Goal: Transaction & Acquisition: Purchase product/service

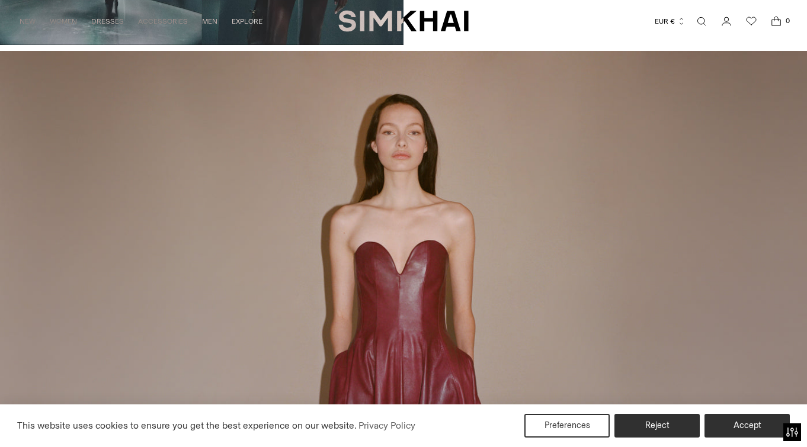
scroll to position [1183, 0]
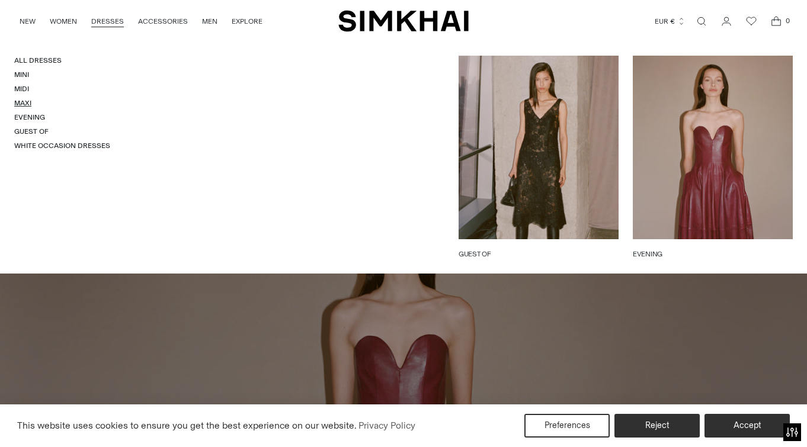
click at [23, 99] on link "Maxi" at bounding box center [22, 103] width 17 height 8
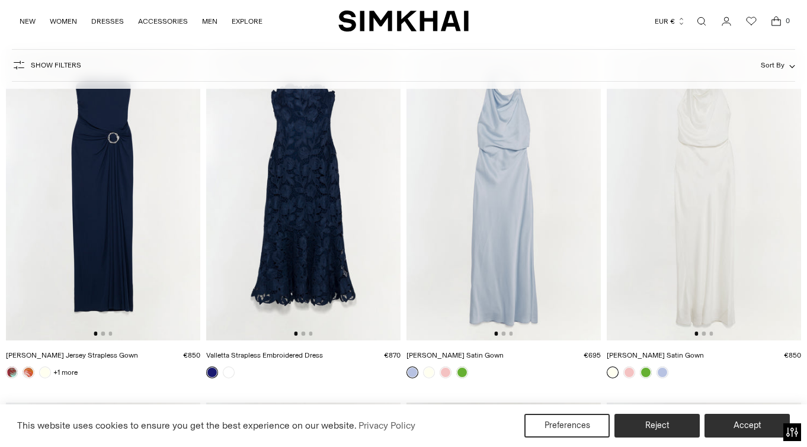
scroll to position [486, 0]
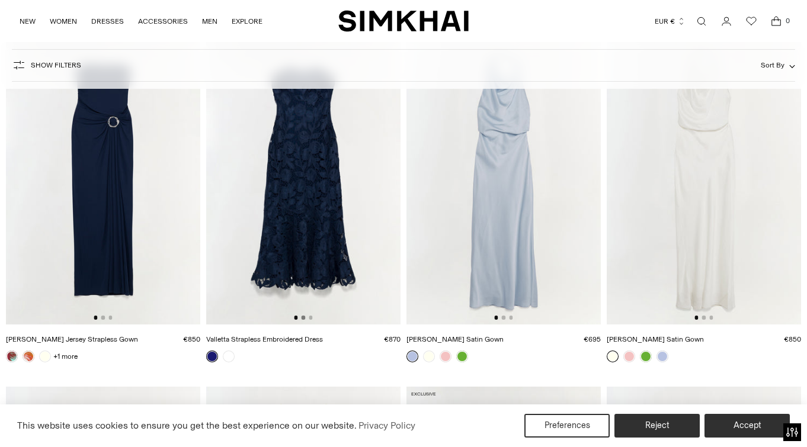
click at [305, 318] on button "Go to slide 2" at bounding box center [303, 318] width 4 height 4
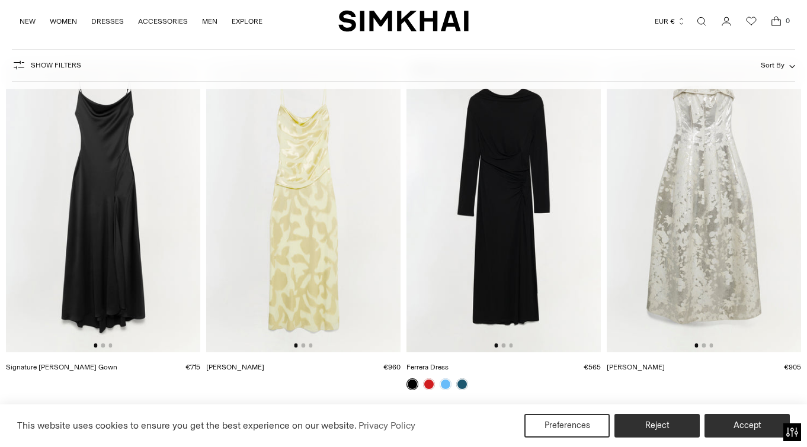
scroll to position [805, 0]
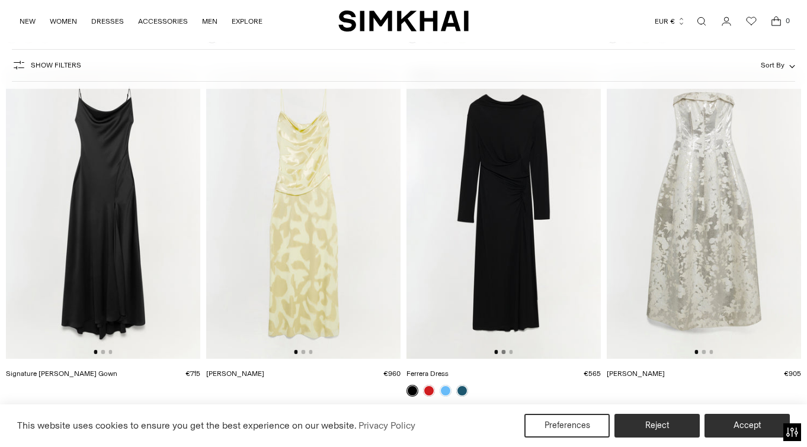
click at [503, 354] on button "Go to slide 2" at bounding box center [504, 352] width 4 height 4
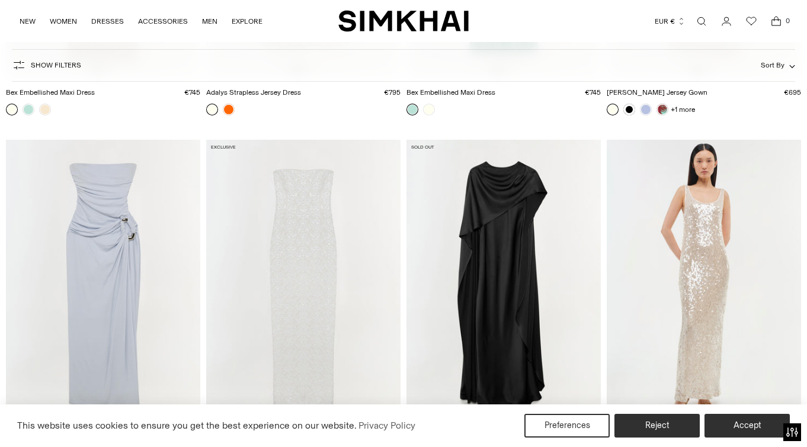
scroll to position [2290, 0]
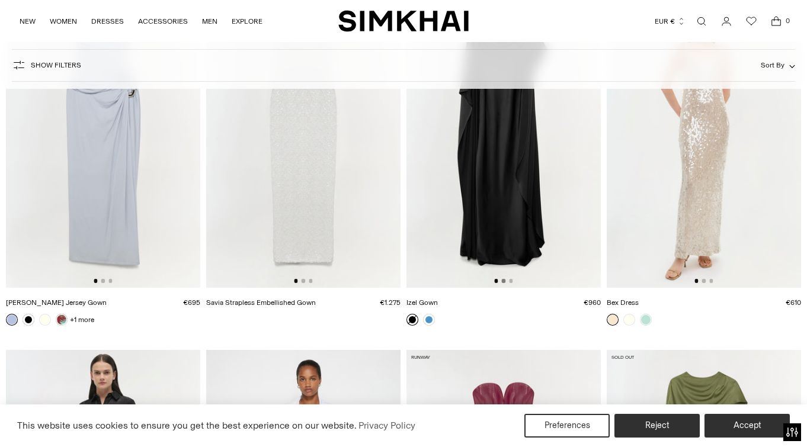
click at [505, 280] on button "Go to slide 2" at bounding box center [504, 281] width 4 height 4
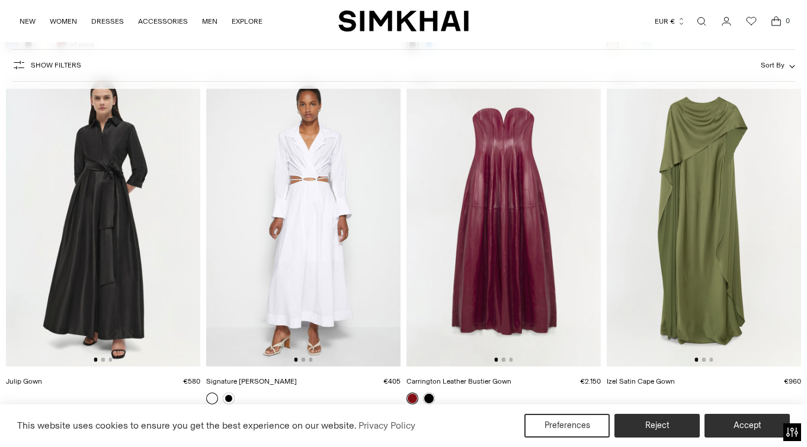
scroll to position [2566, 0]
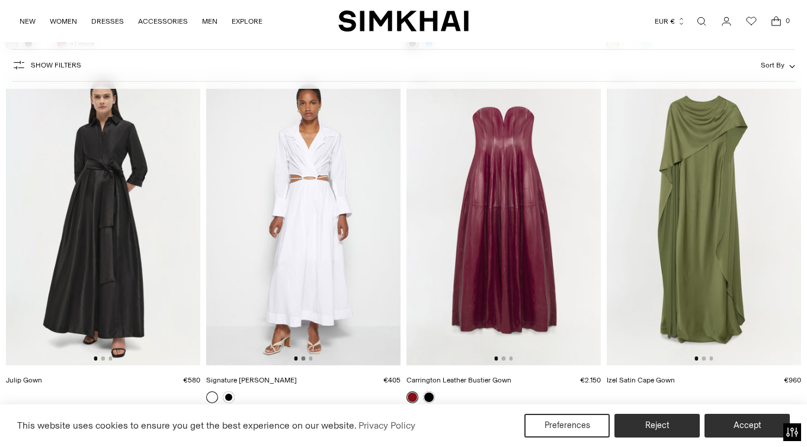
click at [304, 359] on button "Go to slide 2" at bounding box center [303, 359] width 4 height 4
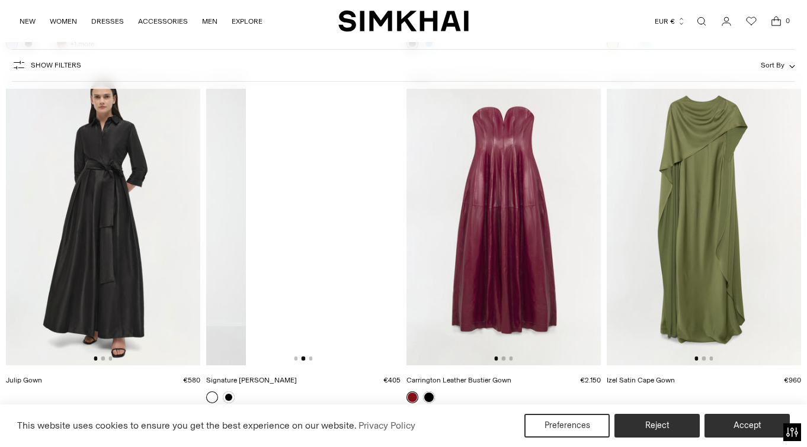
scroll to position [0, 194]
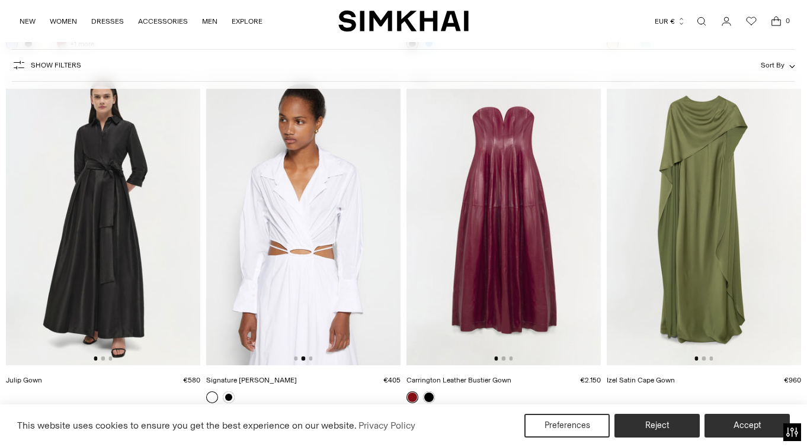
click at [316, 357] on img at bounding box center [303, 219] width 194 height 291
click at [704, 360] on button "Go to slide 2" at bounding box center [704, 359] width 4 height 4
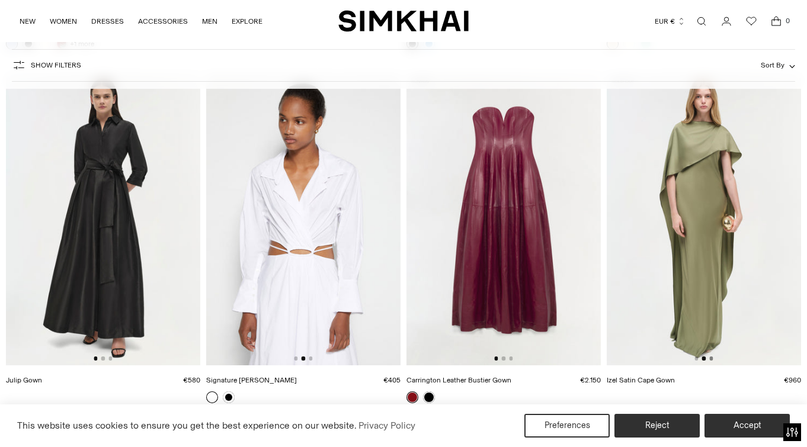
click at [711, 359] on button "Go to slide 3" at bounding box center [711, 359] width 4 height 4
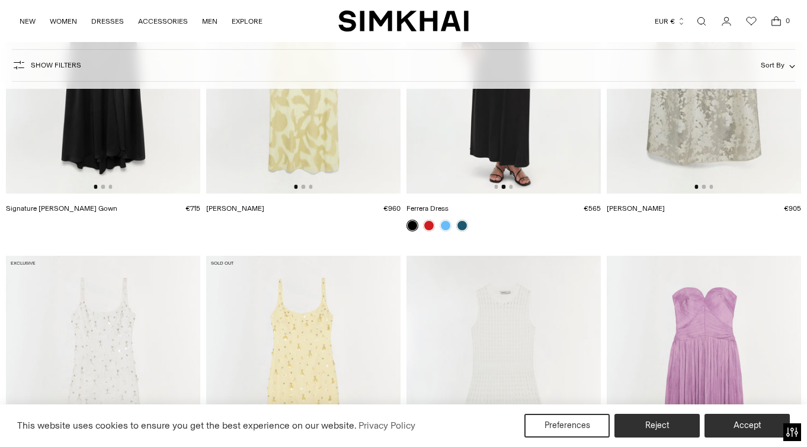
scroll to position [439, 0]
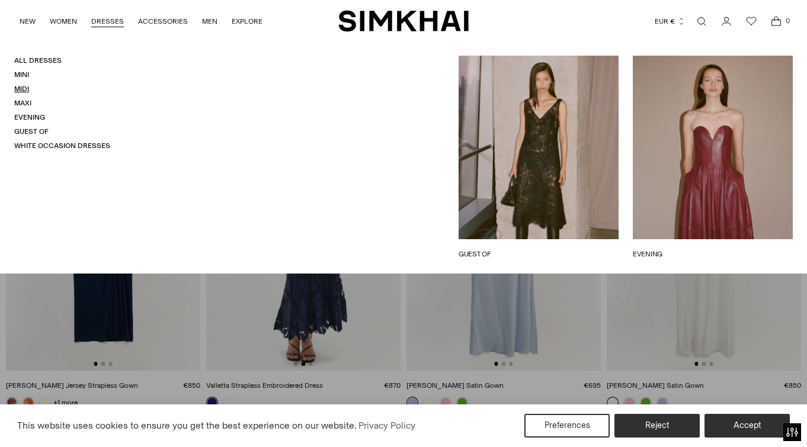
click at [21, 88] on link "Midi" at bounding box center [21, 89] width 15 height 8
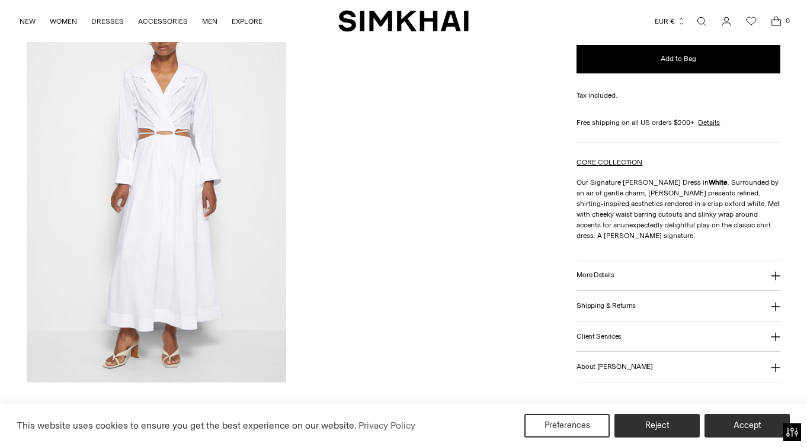
scroll to position [1349, 0]
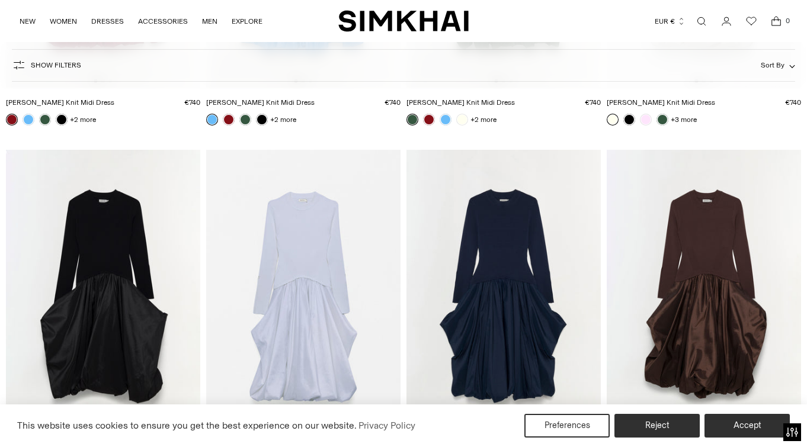
scroll to position [415, 0]
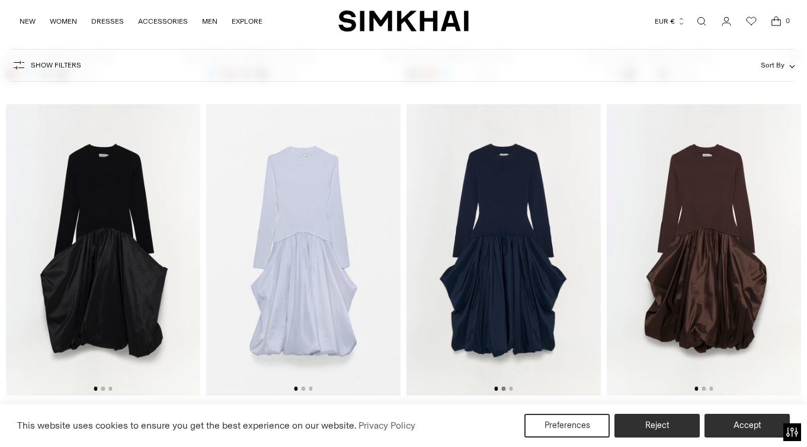
click at [503, 389] on button "Go to slide 2" at bounding box center [504, 389] width 4 height 4
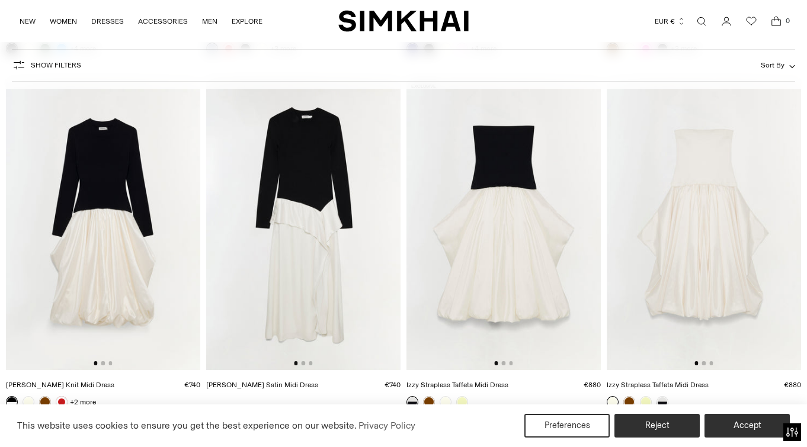
scroll to position [811, 0]
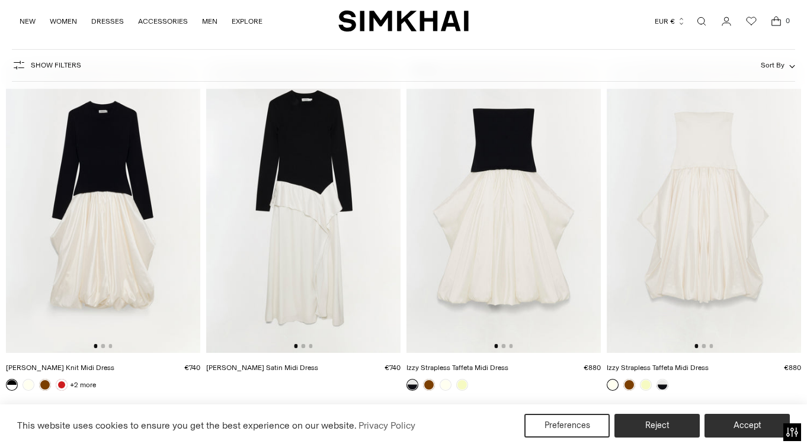
click at [303, 349] on img at bounding box center [303, 207] width 194 height 291
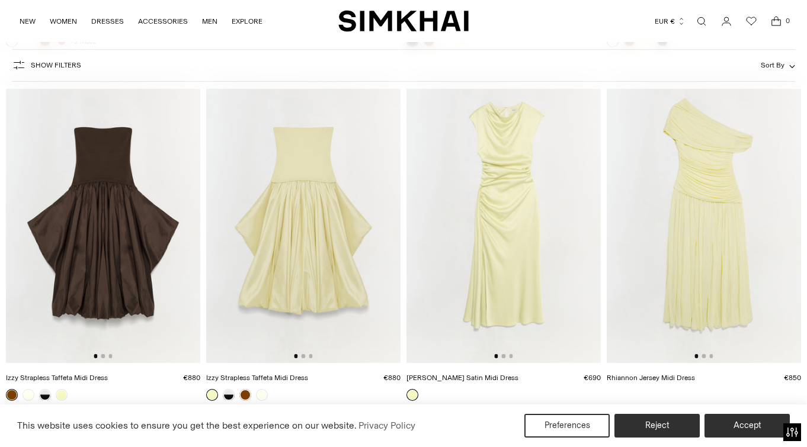
scroll to position [1164, 0]
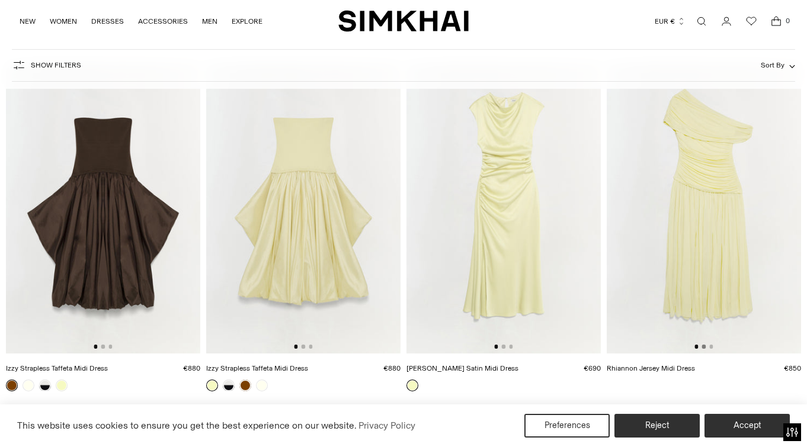
click at [704, 347] on button "Go to slide 2" at bounding box center [704, 347] width 4 height 4
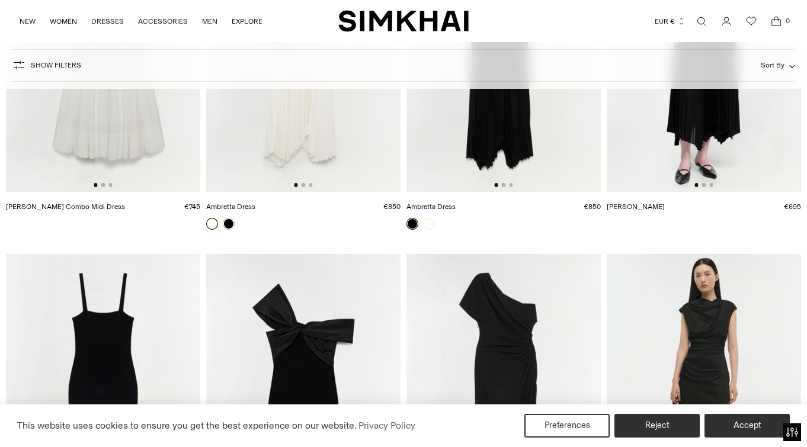
scroll to position [2210, 0]
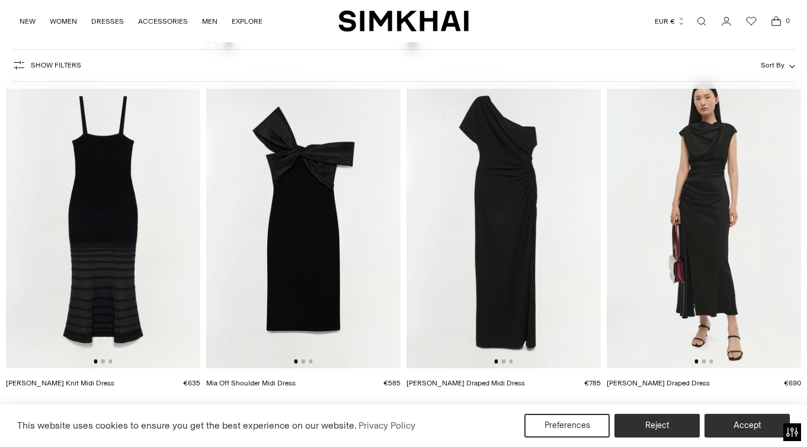
click at [506, 362] on div at bounding box center [503, 362] width 18 height 4
click at [503, 363] on button "Go to slide 2" at bounding box center [504, 362] width 4 height 4
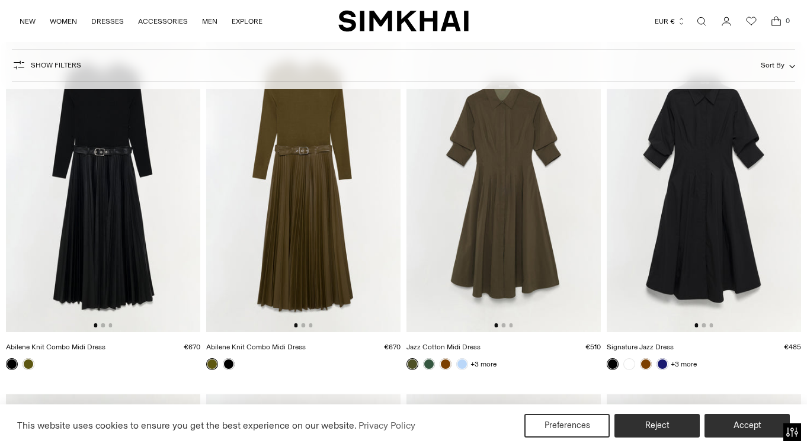
scroll to position [2592, 0]
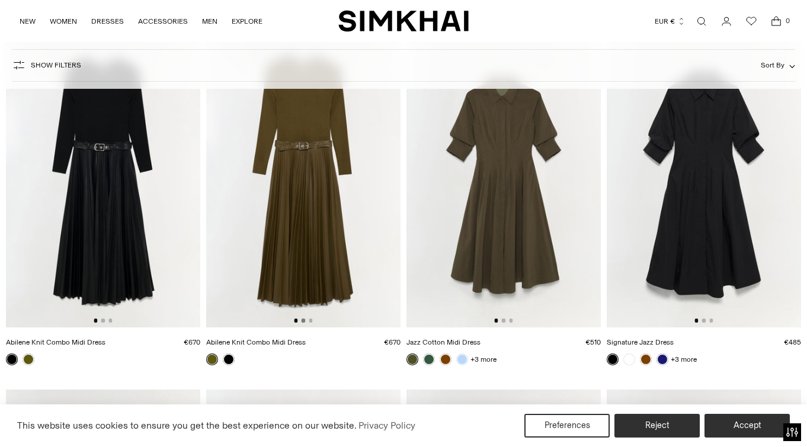
click at [303, 320] on button "Go to slide 2" at bounding box center [303, 321] width 4 height 4
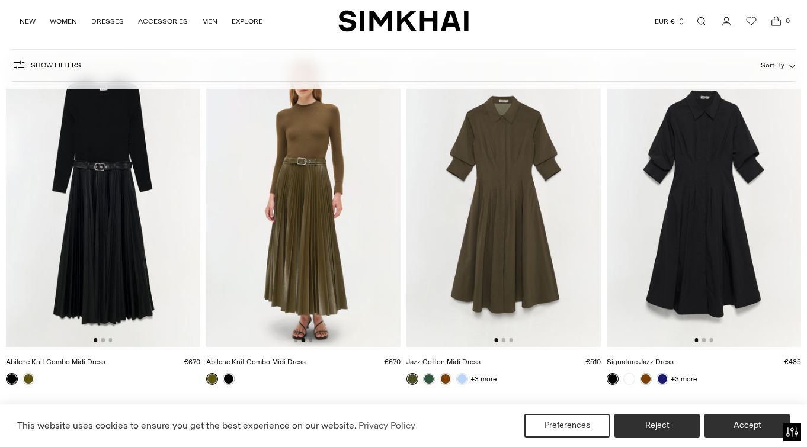
scroll to position [2577, 0]
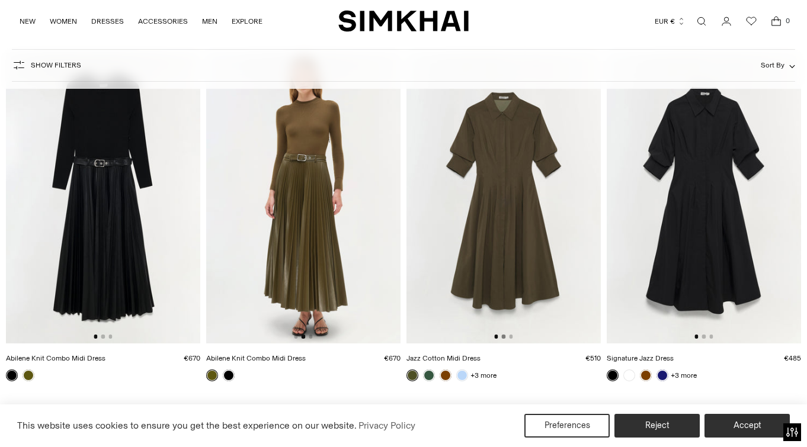
click at [505, 337] on button "Go to slide 2" at bounding box center [504, 337] width 4 height 4
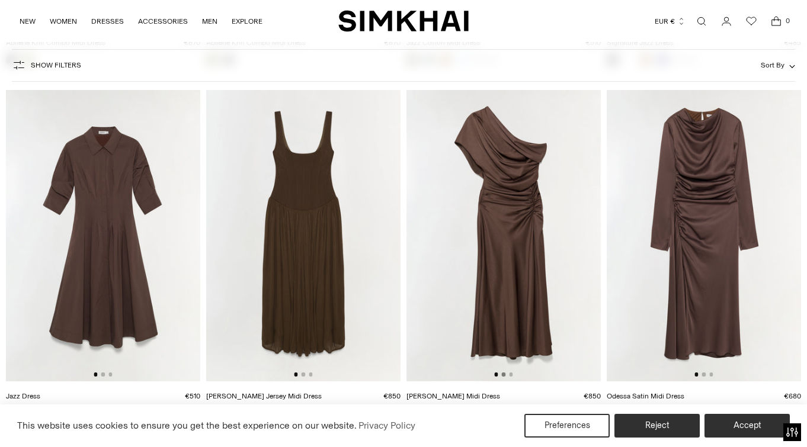
scroll to position [2889, 0]
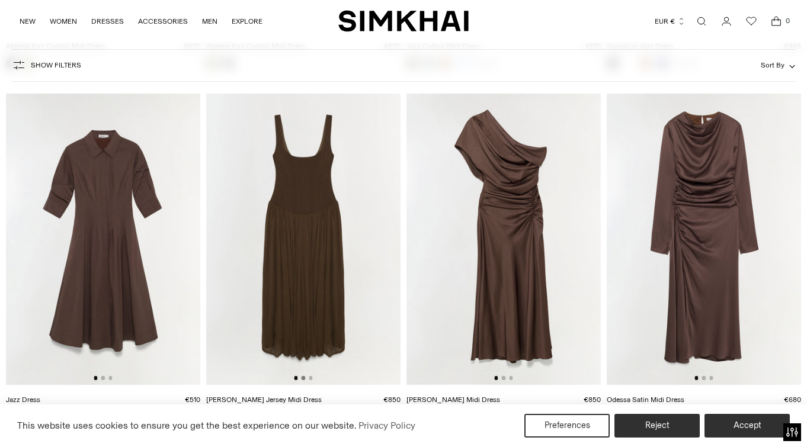
click at [304, 379] on button "Go to slide 2" at bounding box center [303, 378] width 4 height 4
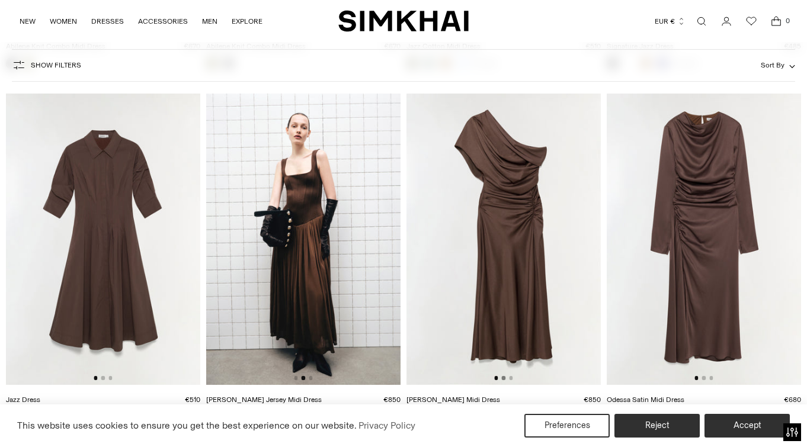
click at [505, 377] on button "Go to slide 2" at bounding box center [504, 378] width 4 height 4
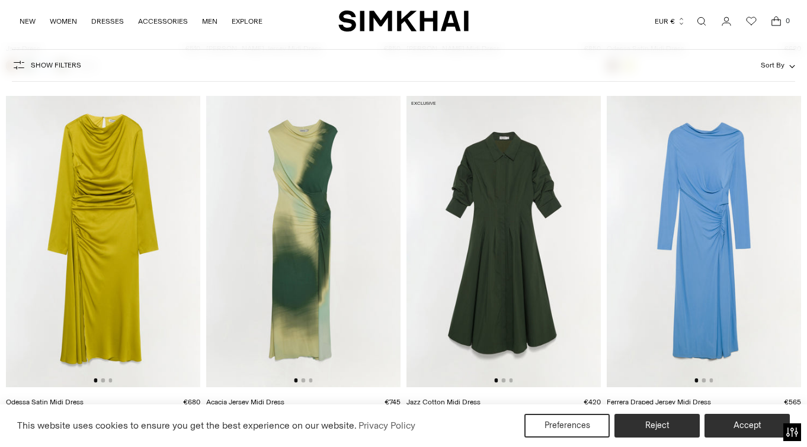
scroll to position [3244, 0]
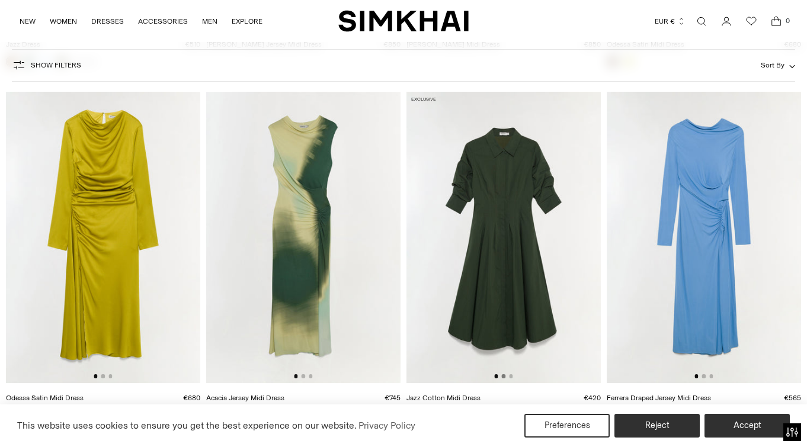
click at [505, 376] on button "Go to slide 2" at bounding box center [504, 376] width 4 height 4
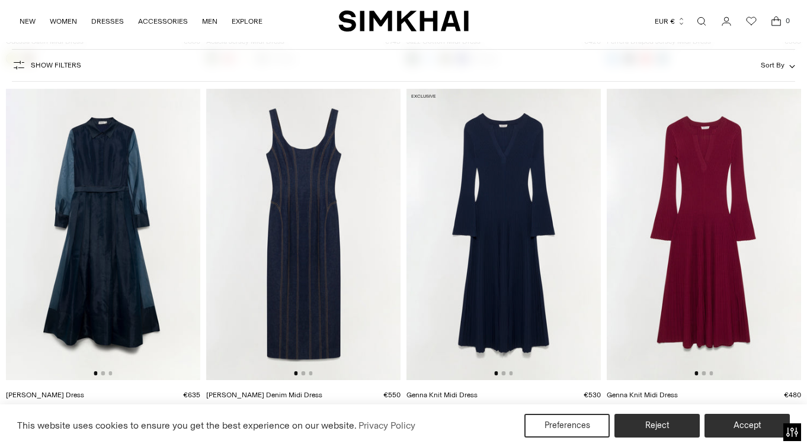
scroll to position [3611, 0]
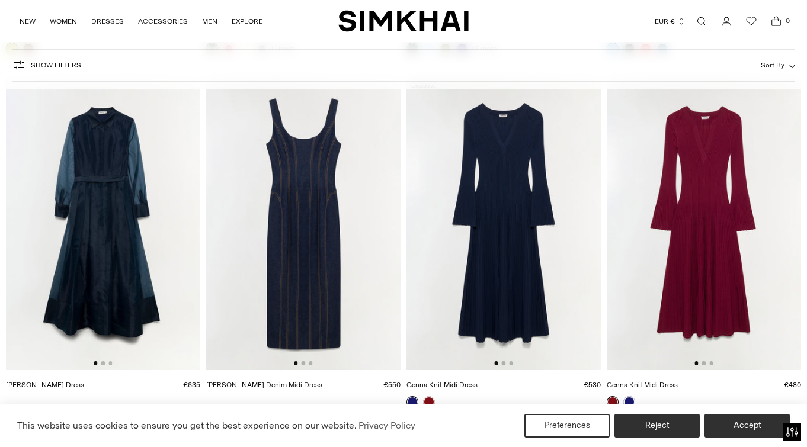
click at [506, 364] on div at bounding box center [503, 363] width 18 height 4
click at [504, 362] on button "Go to slide 2" at bounding box center [504, 363] width 4 height 4
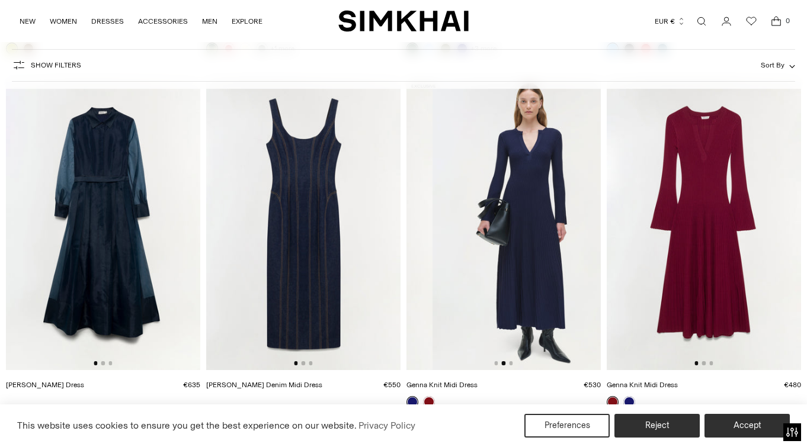
scroll to position [0, 194]
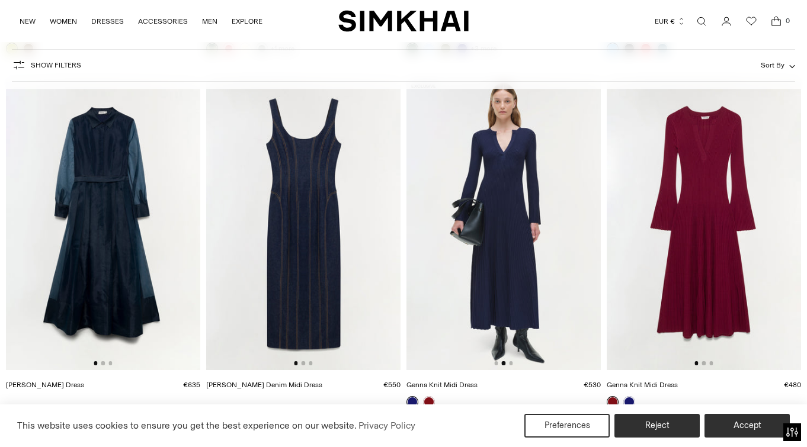
click at [520, 363] on img at bounding box center [503, 224] width 194 height 291
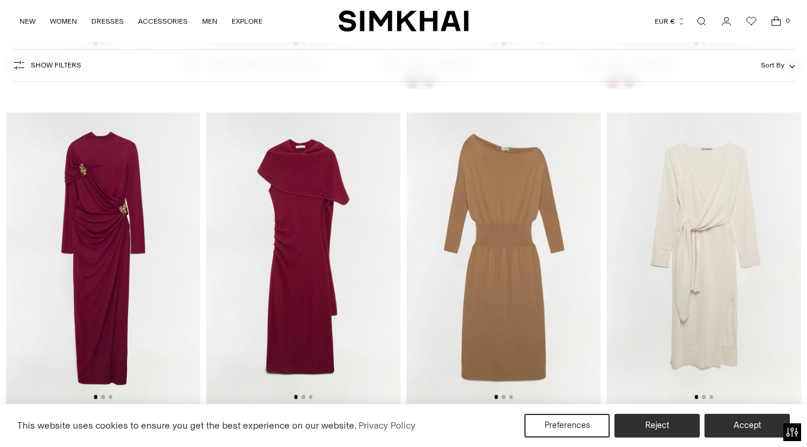
scroll to position [3942, 0]
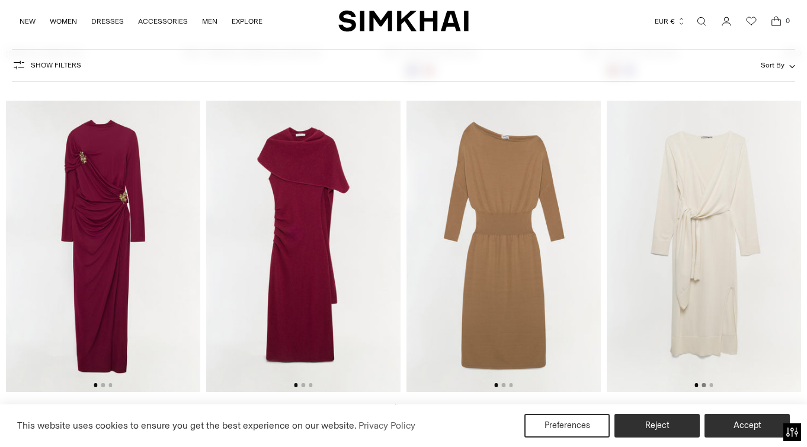
click at [702, 386] on button "Go to slide 2" at bounding box center [704, 385] width 4 height 4
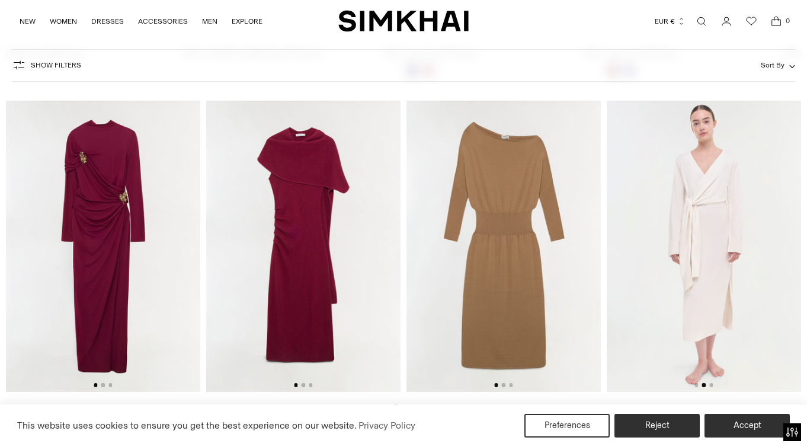
click at [718, 385] on img at bounding box center [704, 246] width 194 height 291
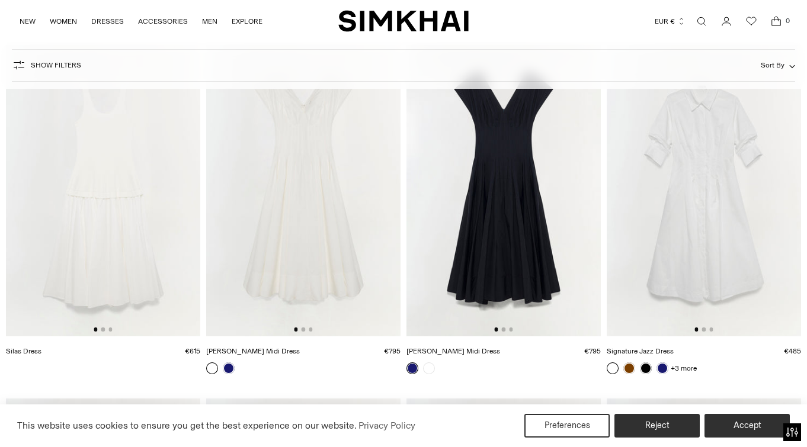
scroll to position [5364, 0]
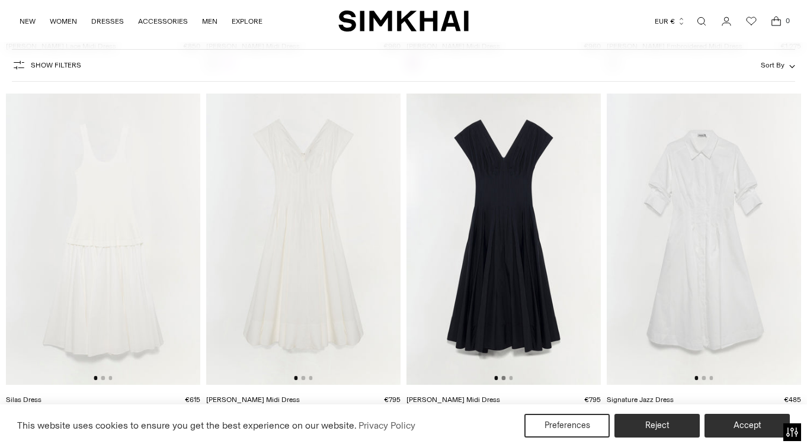
click at [504, 378] on button "Go to slide 2" at bounding box center [504, 378] width 4 height 4
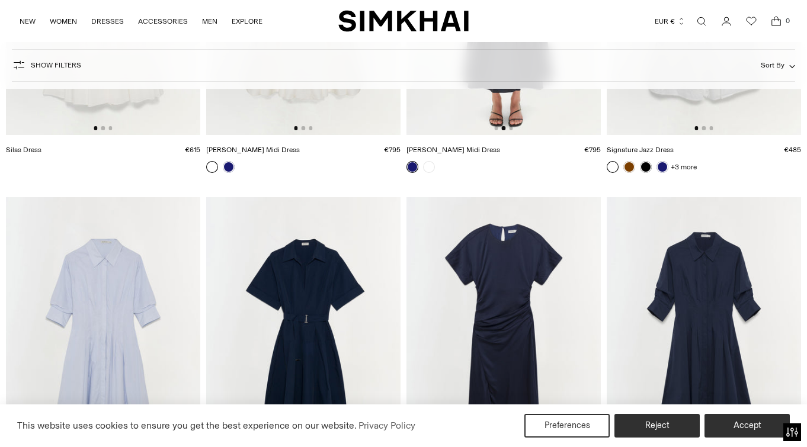
scroll to position [5741, 0]
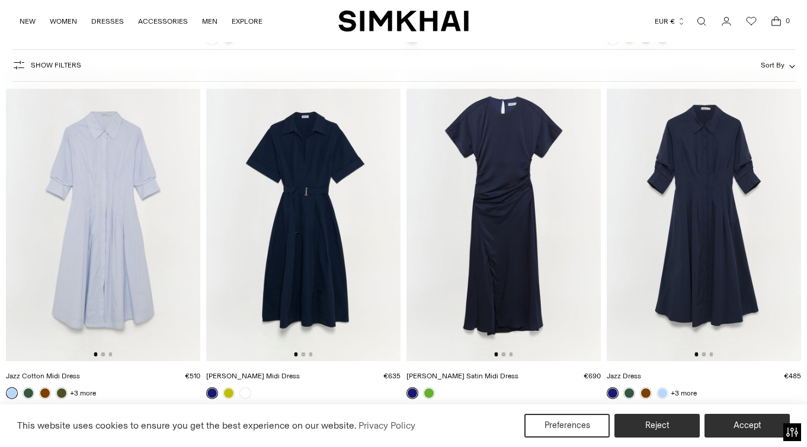
click at [105, 353] on div at bounding box center [103, 354] width 18 height 4
click at [102, 354] on button "Go to slide 2" at bounding box center [103, 354] width 4 height 4
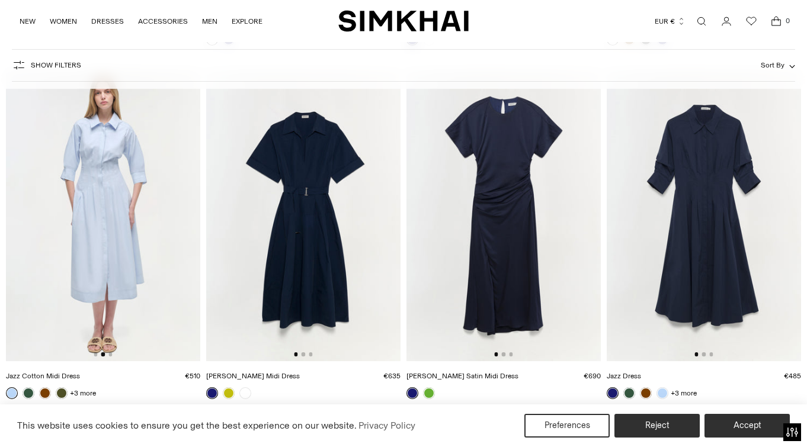
click at [114, 354] on img at bounding box center [103, 215] width 194 height 291
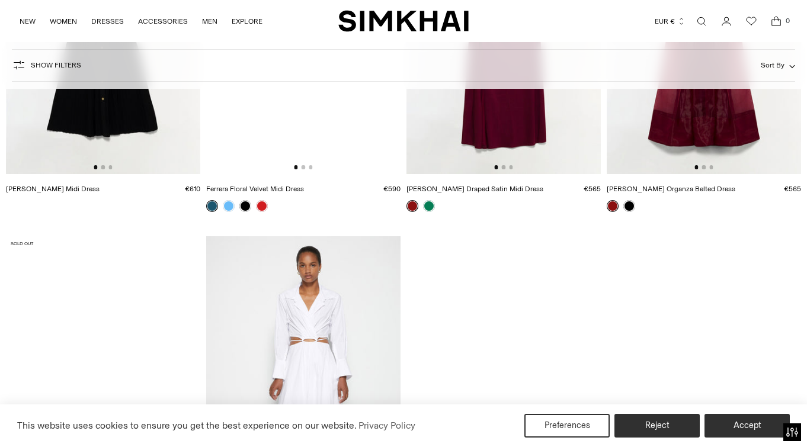
scroll to position [6920, 0]
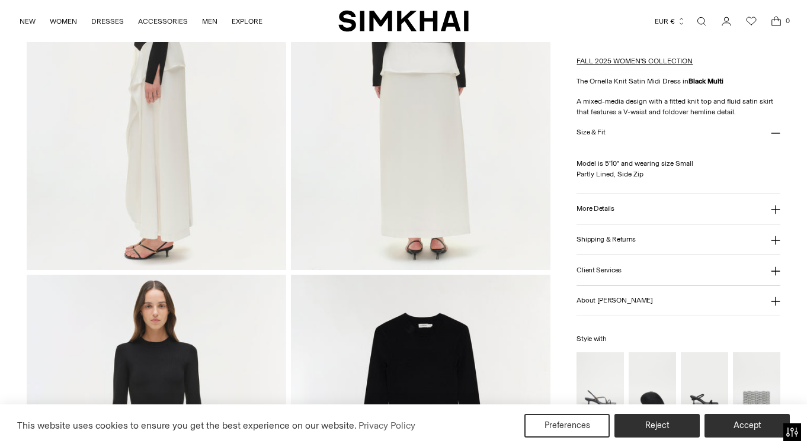
scroll to position [602, 0]
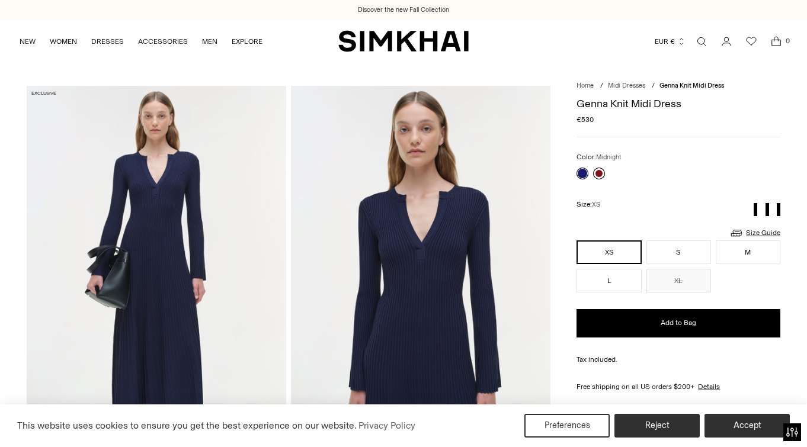
click at [598, 173] on link at bounding box center [599, 174] width 12 height 12
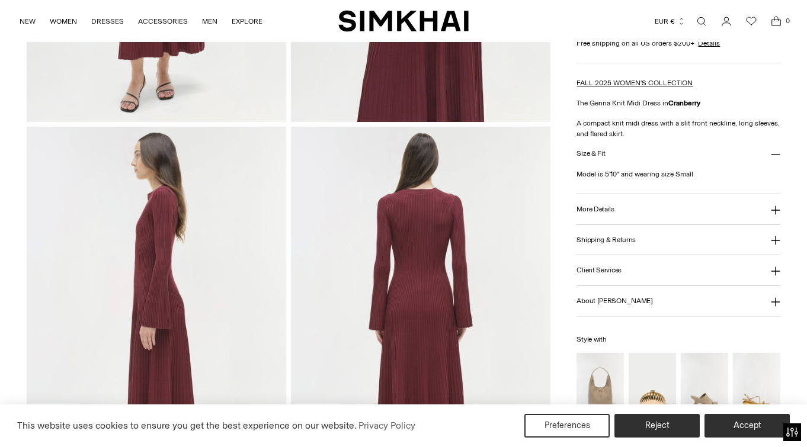
scroll to position [450, 0]
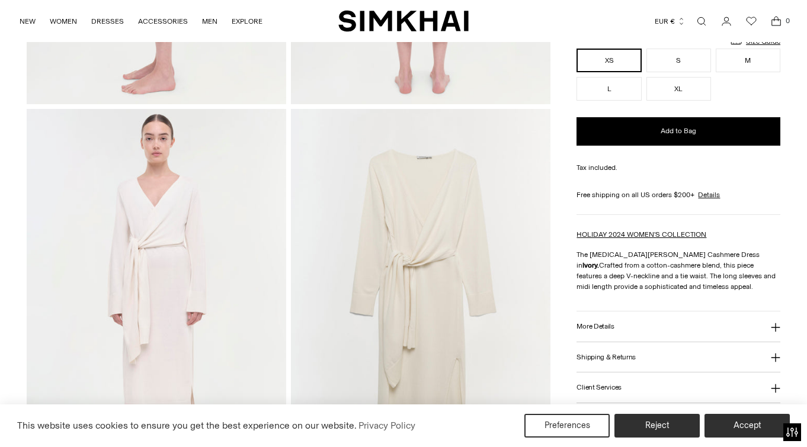
scroll to position [769, 0]
